Goal: Task Accomplishment & Management: Use online tool/utility

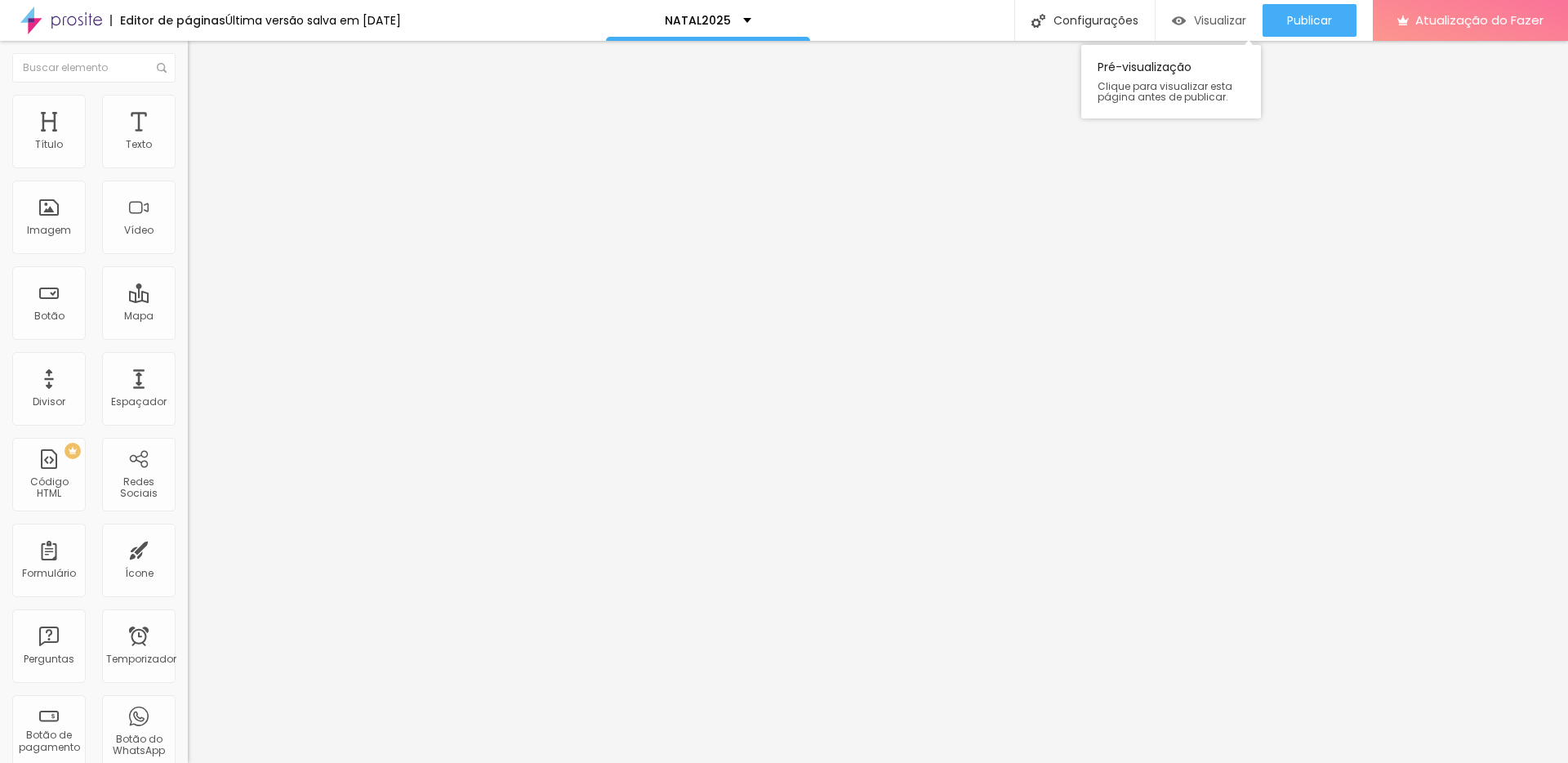
click at [1198, 27] on font "Visualizar" at bounding box center [1220, 20] width 52 height 16
click at [1164, 24] on button "Visualizar" at bounding box center [1209, 20] width 107 height 33
click at [1194, 18] on font "Visualizar" at bounding box center [1220, 20] width 52 height 16
